Goal: Navigation & Orientation: Understand site structure

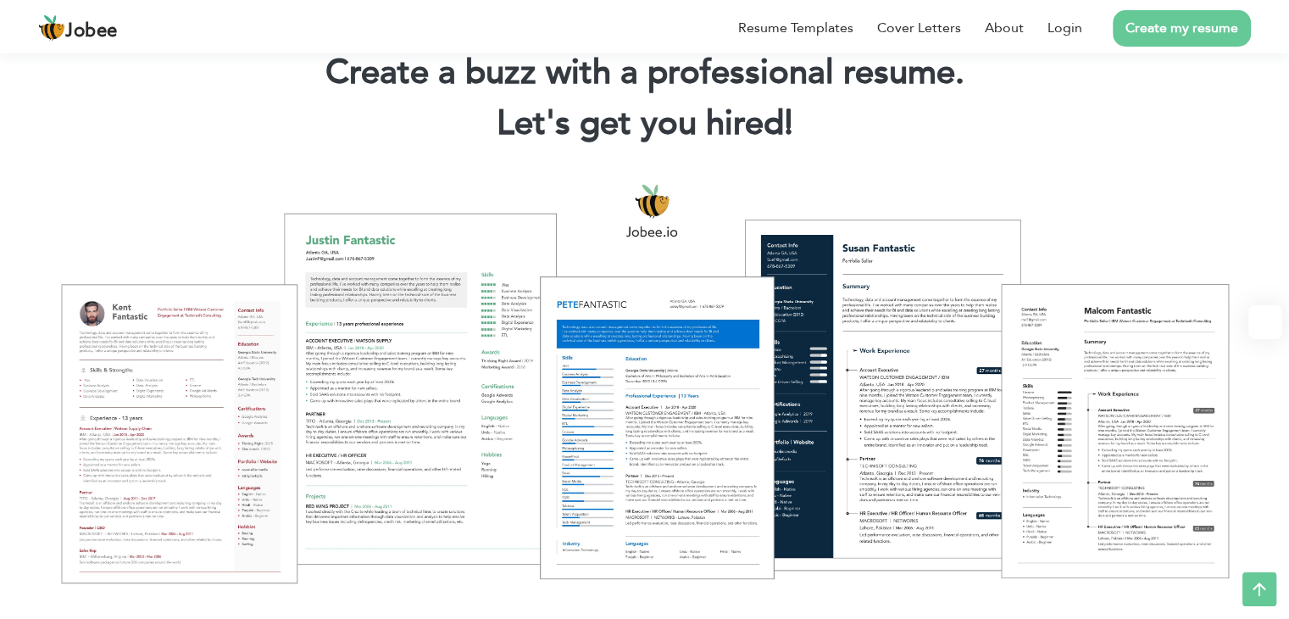
scroll to position [36, 0]
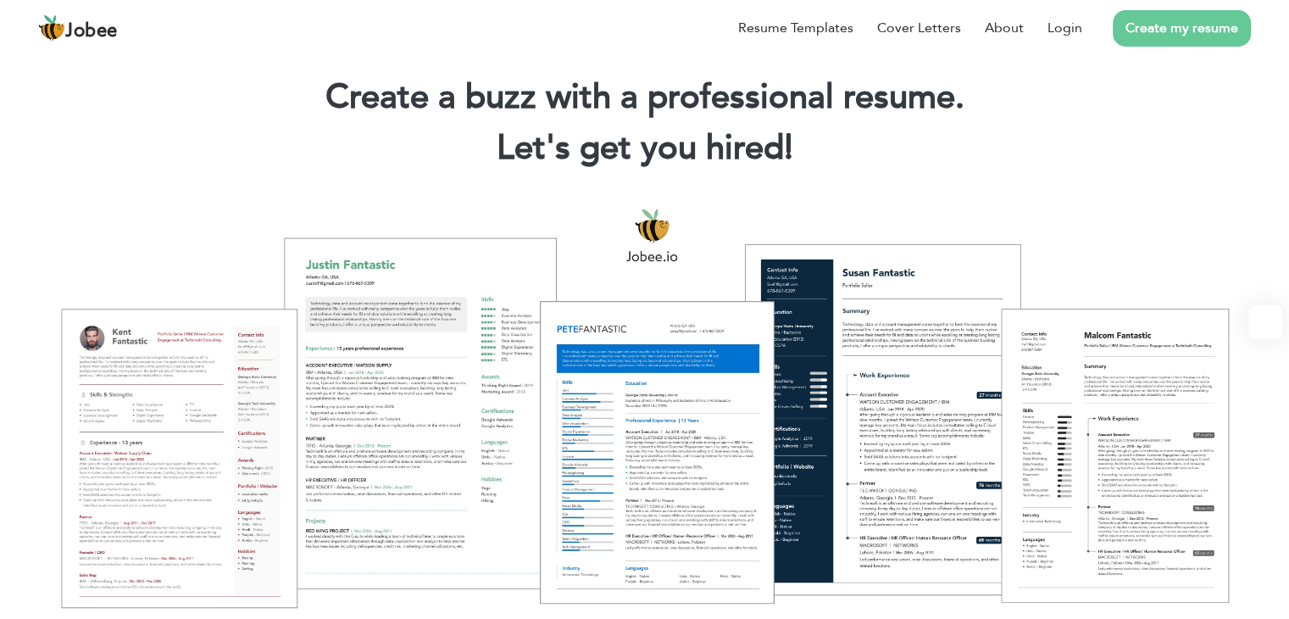
click at [515, 416] on div at bounding box center [645, 407] width 1264 height 447
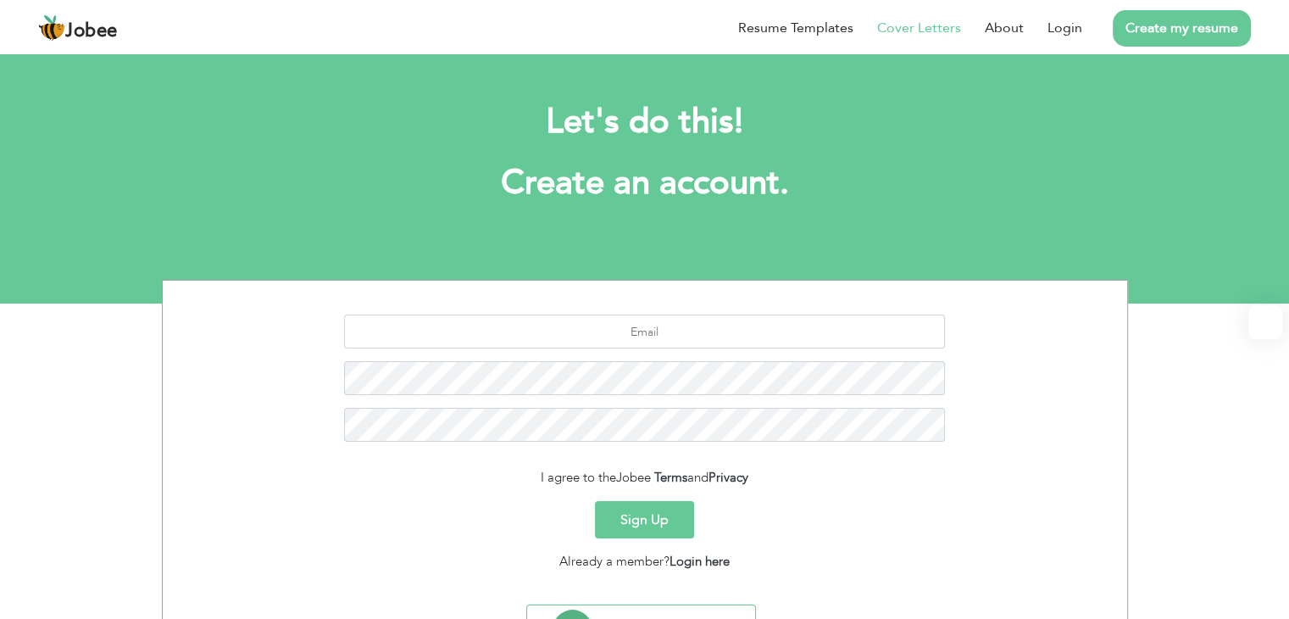
click at [939, 38] on li "Cover Letters" at bounding box center [908, 28] width 108 height 44
click at [1002, 24] on link "About" at bounding box center [1004, 28] width 39 height 20
